Goal: Complete application form

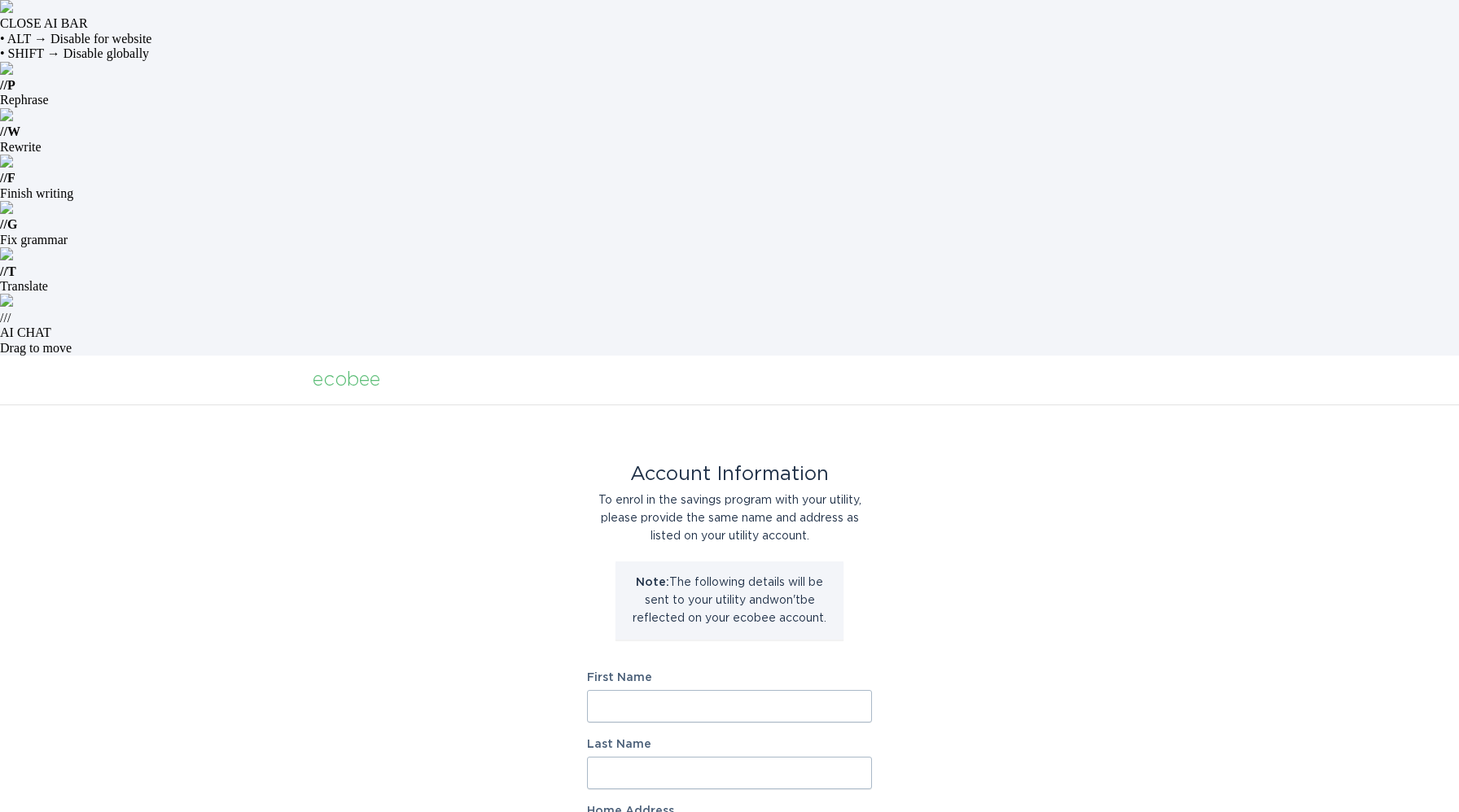
click at [649, 690] on input "First Name" at bounding box center [730, 706] width 285 height 32
type input "[PERSON_NAME]"
type input "Dykmann"
type input "[STREET_ADDRESS]"
type input "[GEOGRAPHIC_DATA]"
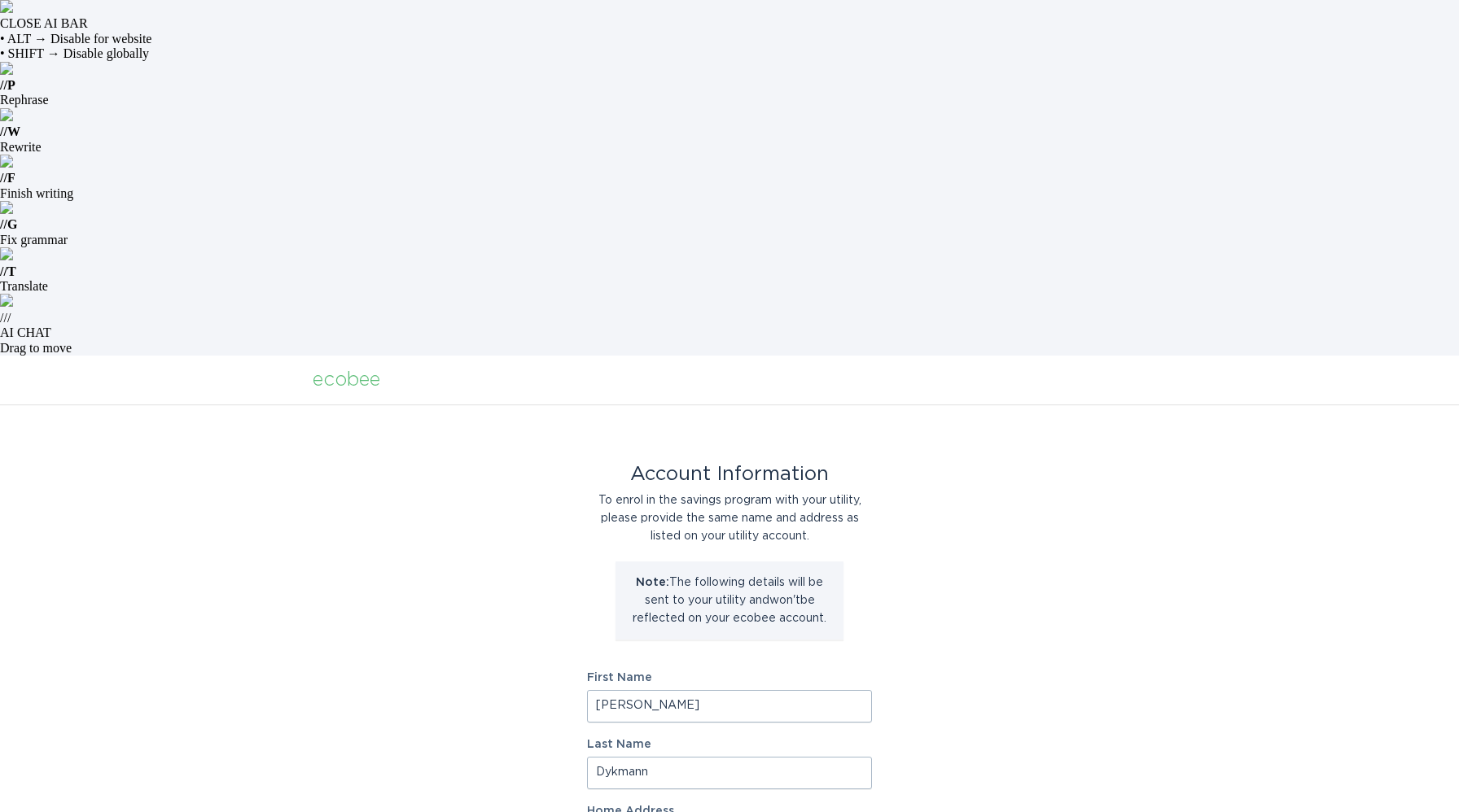
type input "55301"
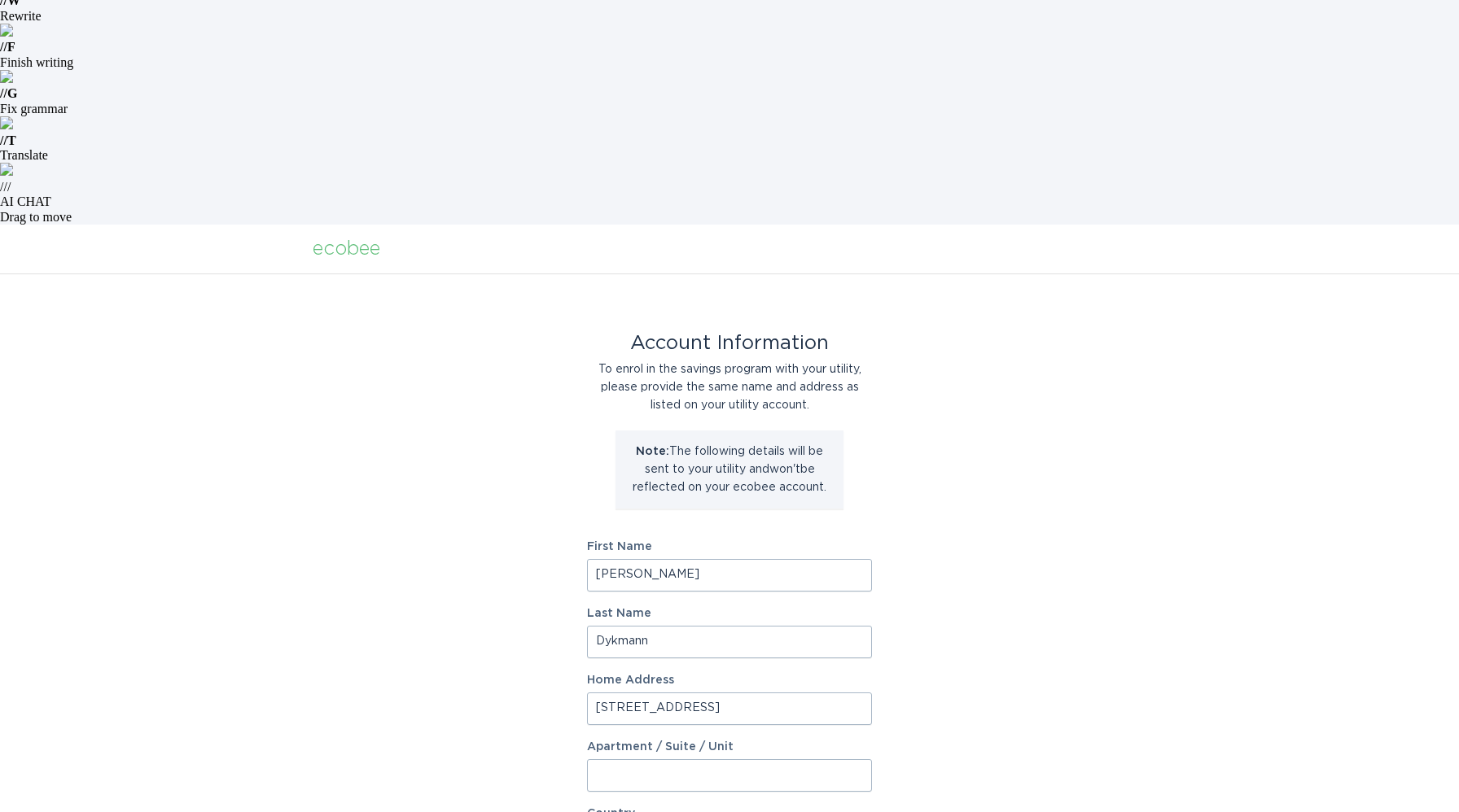
scroll to position [135, 0]
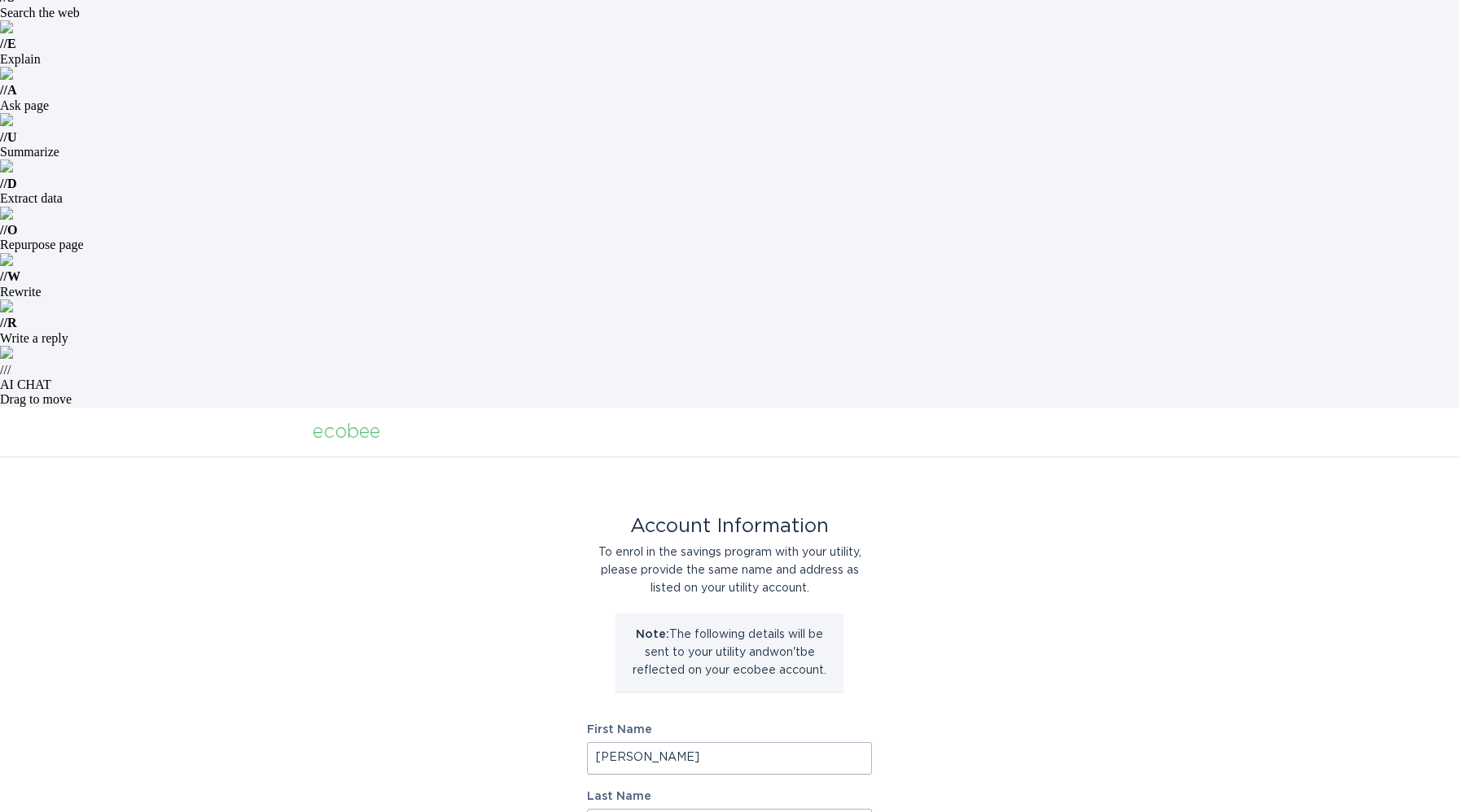
select select "US"
select select "MN"
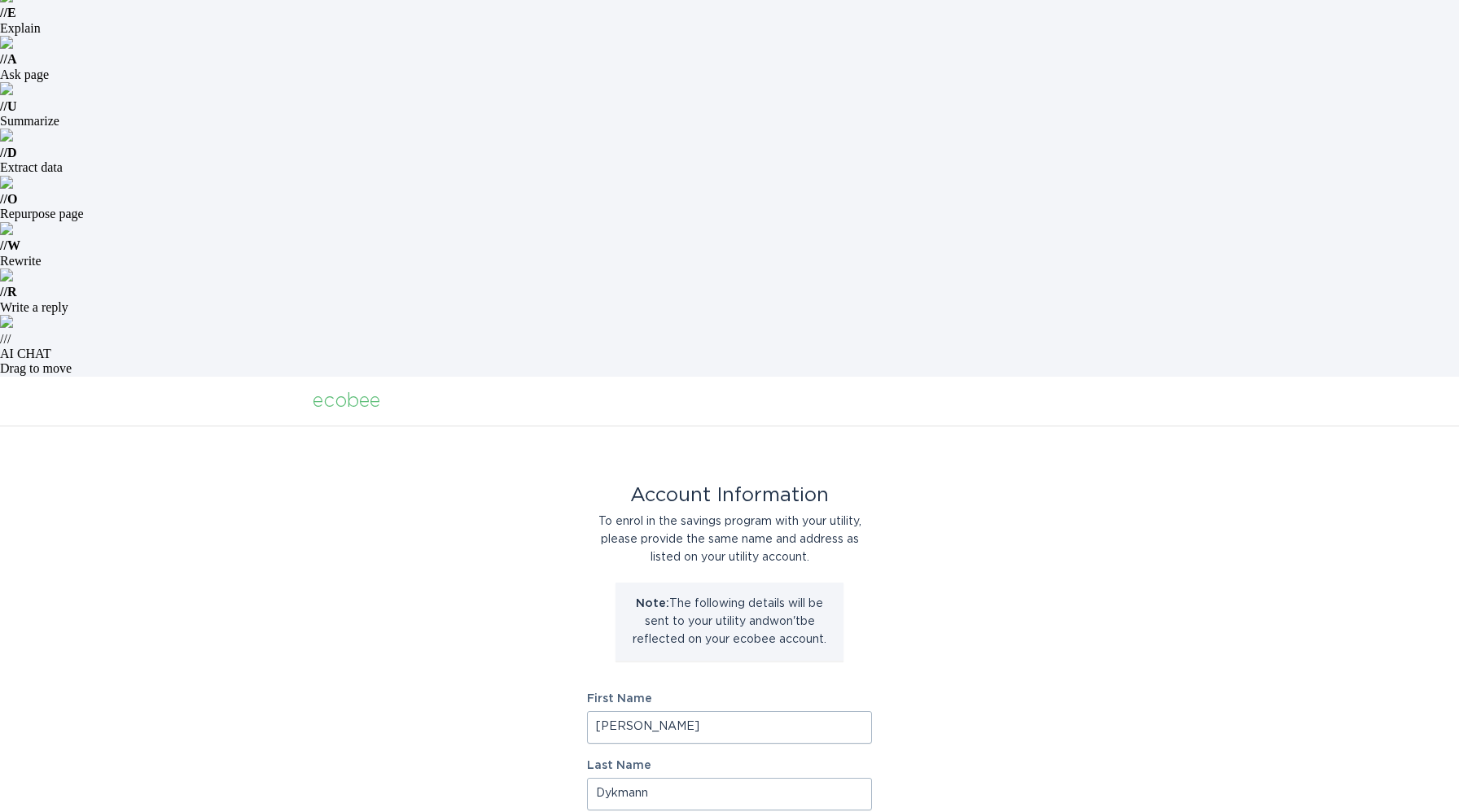
scroll to position [179, 0]
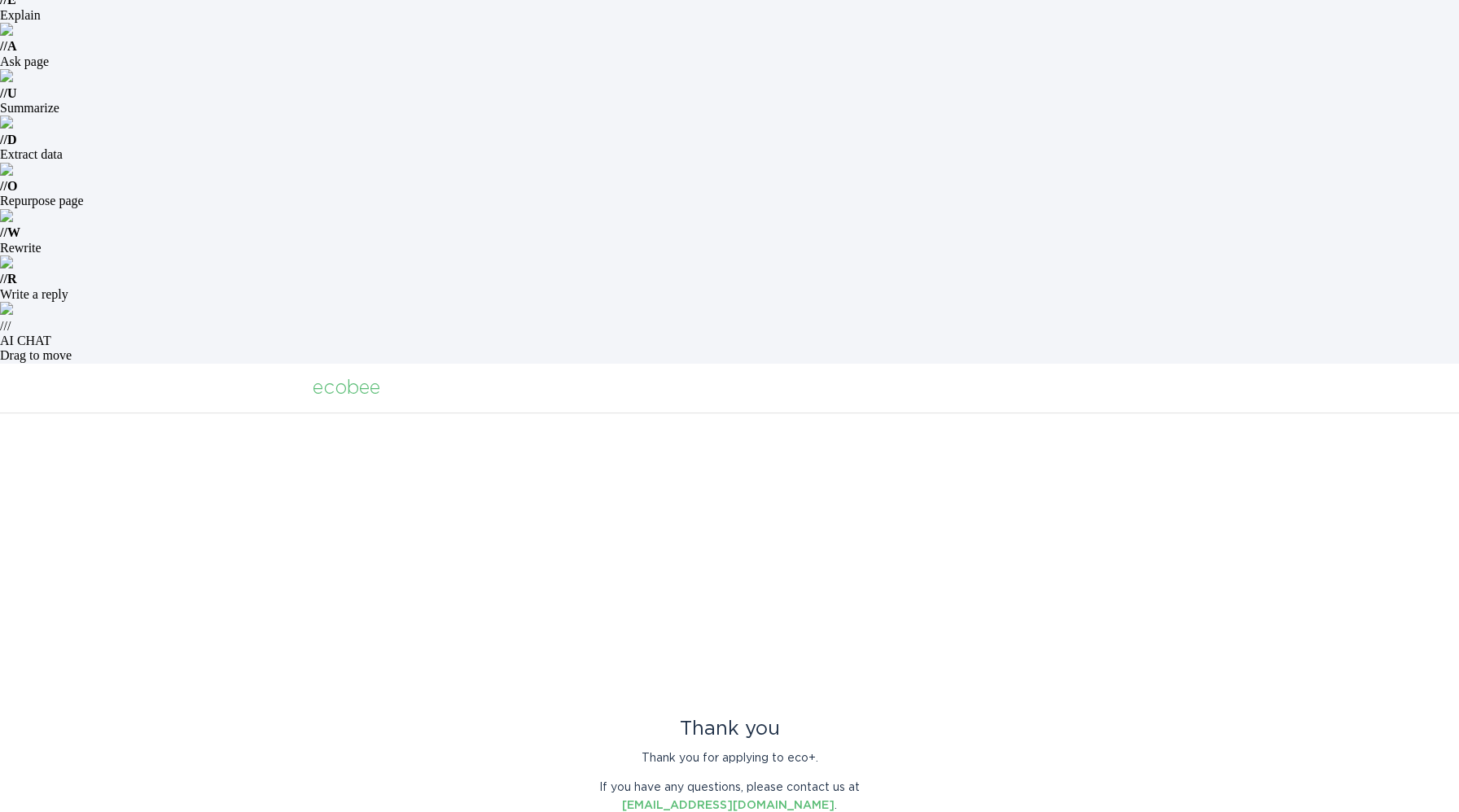
scroll to position [0, 0]
